Goal: Find contact information: Find contact information

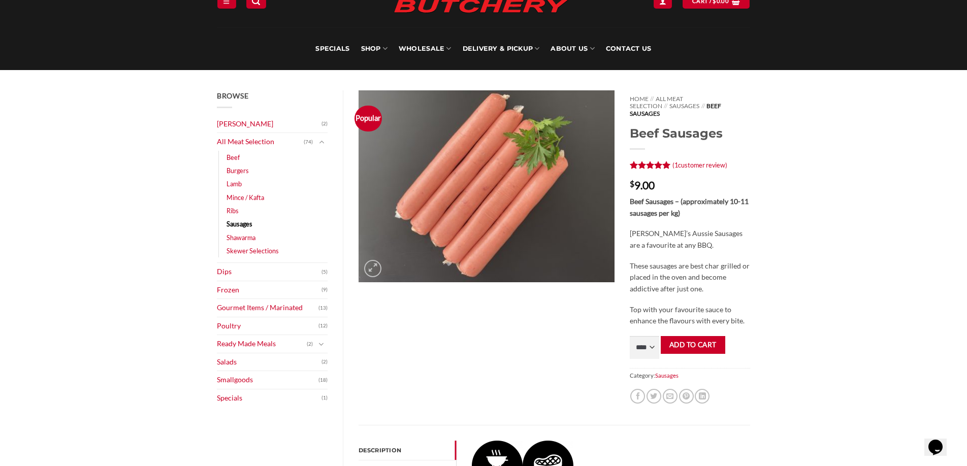
scroll to position [47, 0]
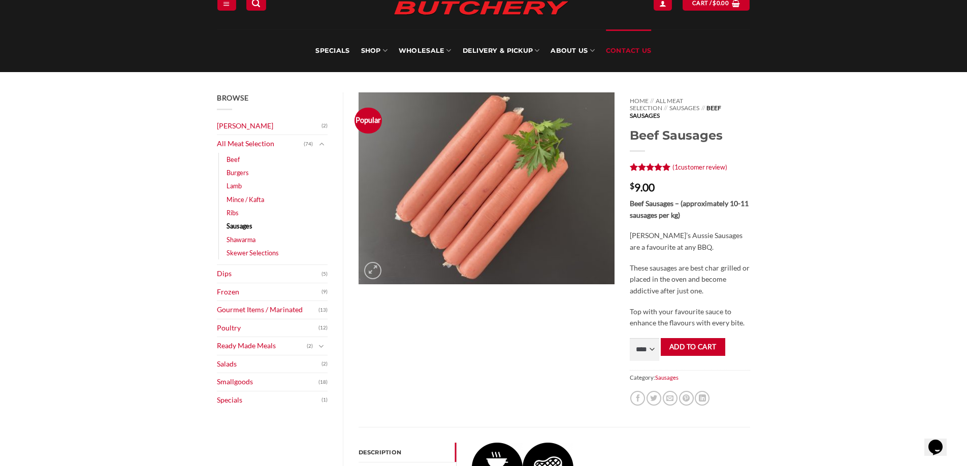
click at [631, 49] on link "Contact Us" at bounding box center [629, 50] width 46 height 43
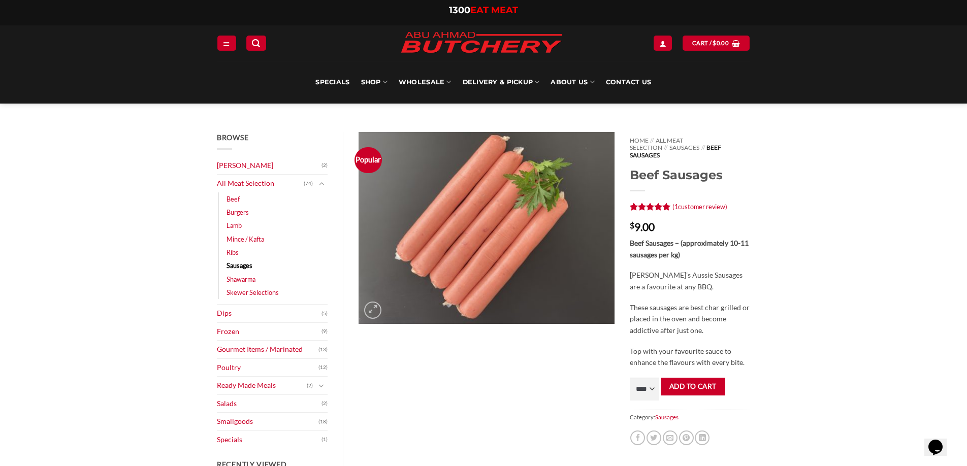
scroll to position [8, 0]
